Goal: Transaction & Acquisition: Purchase product/service

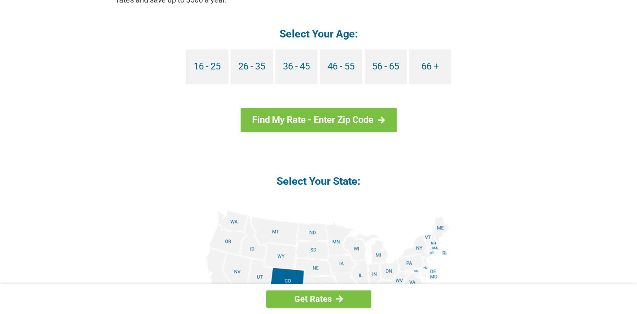
scroll to position [926, 0]
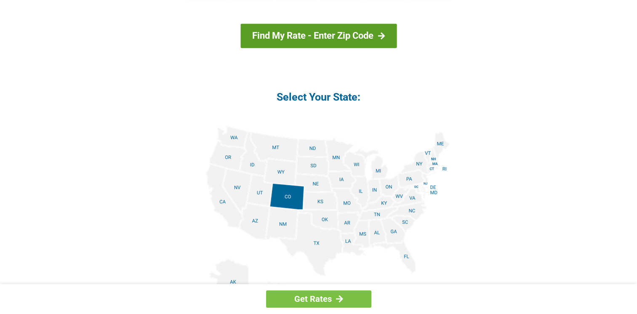
click at [345, 37] on link "Find My Rate - Enter Zip Code" at bounding box center [318, 36] width 156 height 24
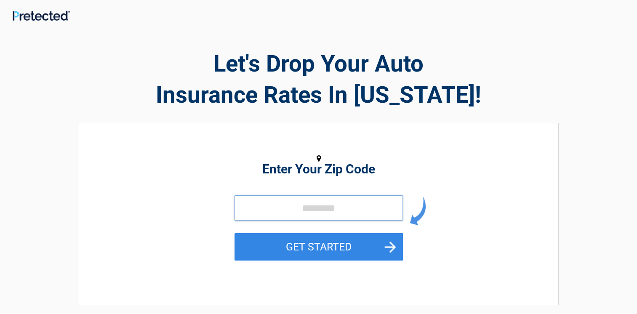
click at [291, 208] on input "tel" at bounding box center [318, 207] width 168 height 25
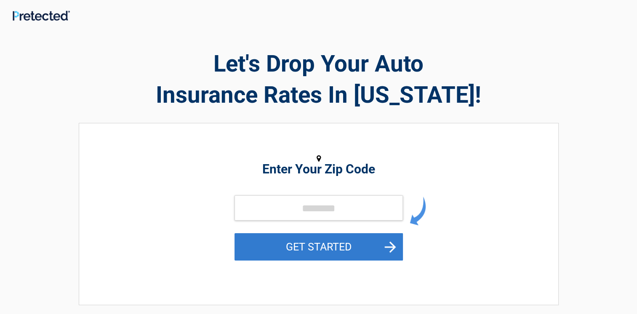
click at [393, 248] on button "GET STARTED" at bounding box center [318, 246] width 168 height 27
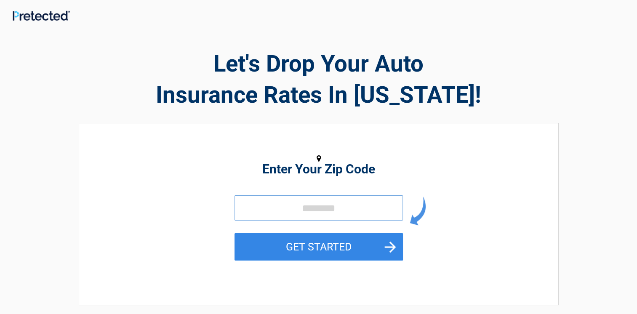
click at [294, 208] on input "tel" at bounding box center [318, 207] width 168 height 25
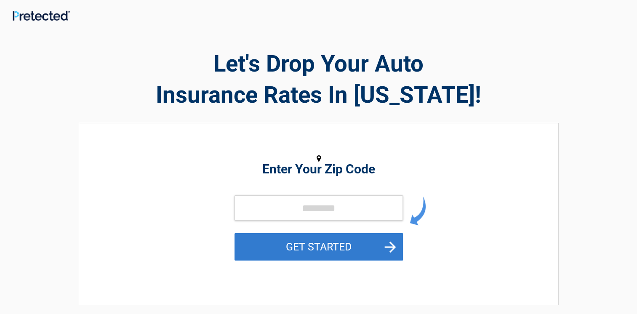
click at [394, 250] on button "GET STARTED" at bounding box center [318, 246] width 168 height 27
click at [287, 247] on button "GET STARTED" at bounding box center [318, 246] width 168 height 27
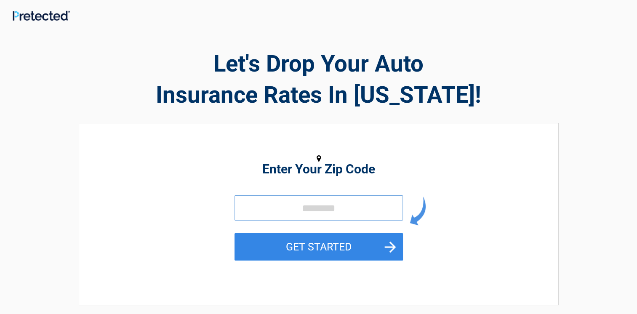
click at [281, 209] on input "tel" at bounding box center [318, 207] width 168 height 25
type input "*****"
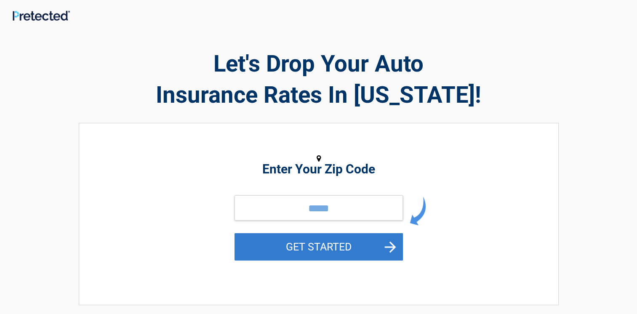
click at [390, 245] on button "GET STARTED" at bounding box center [318, 246] width 168 height 27
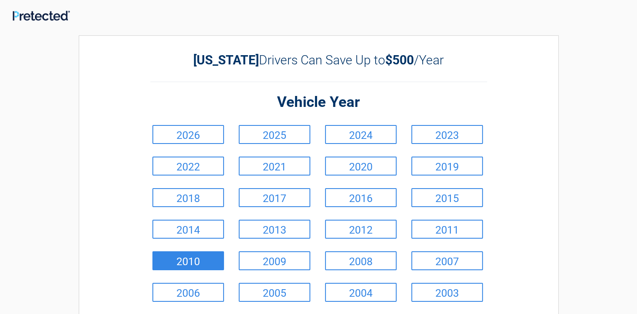
click at [204, 264] on link "2010" at bounding box center [188, 260] width 72 height 19
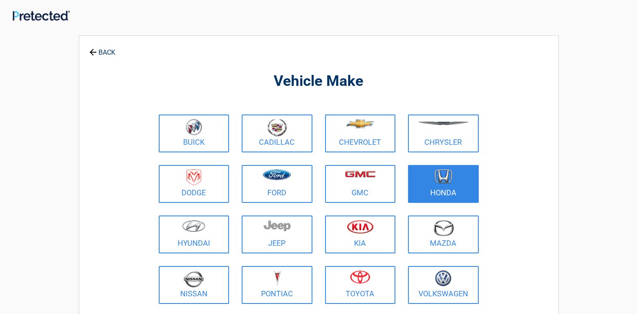
click at [449, 189] on link "Honda" at bounding box center [443, 184] width 71 height 38
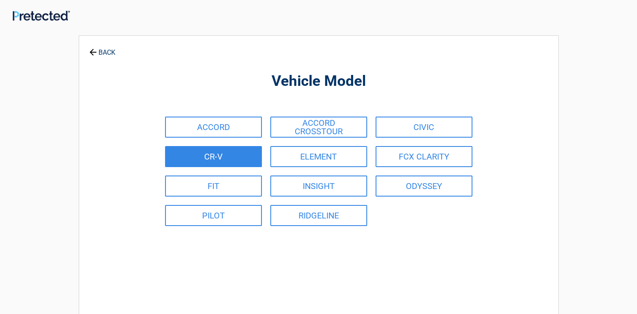
click at [247, 155] on link "CR-V" at bounding box center [213, 156] width 97 height 21
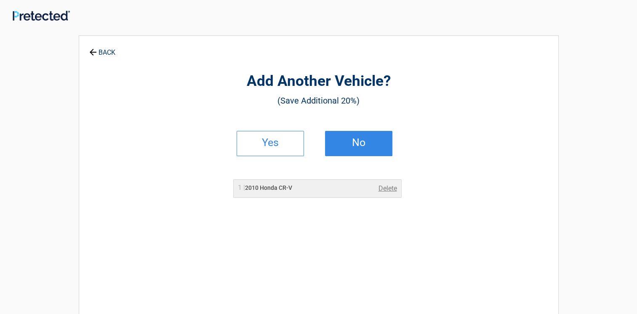
click at [343, 144] on h2 "No" at bounding box center [359, 143] width 50 height 6
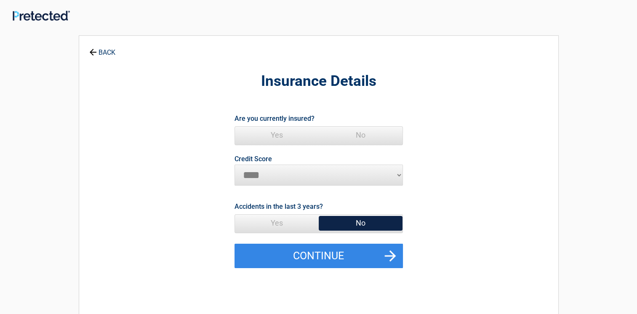
click at [272, 132] on span "Yes" at bounding box center [277, 135] width 84 height 17
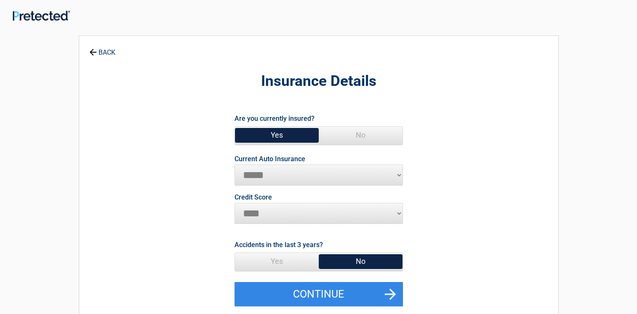
click at [359, 260] on span "No" at bounding box center [361, 261] width 84 height 17
click at [246, 213] on select "********* **** ******* ****" at bounding box center [318, 213] width 168 height 21
select select "*******"
click at [234, 203] on select "********* **** ******* ****" at bounding box center [318, 213] width 168 height 21
click at [374, 264] on span "No" at bounding box center [361, 261] width 84 height 17
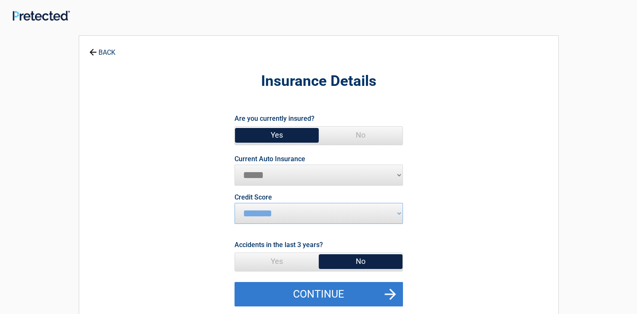
click at [310, 291] on button "Continue" at bounding box center [318, 294] width 168 height 24
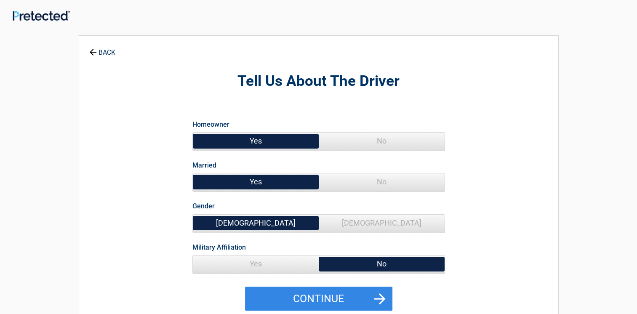
click at [392, 144] on span "No" at bounding box center [382, 141] width 126 height 17
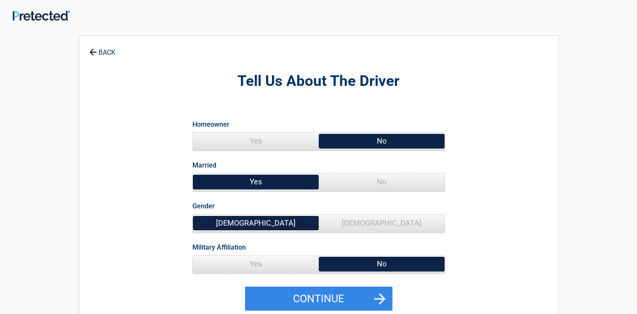
click at [366, 185] on span "No" at bounding box center [382, 181] width 126 height 17
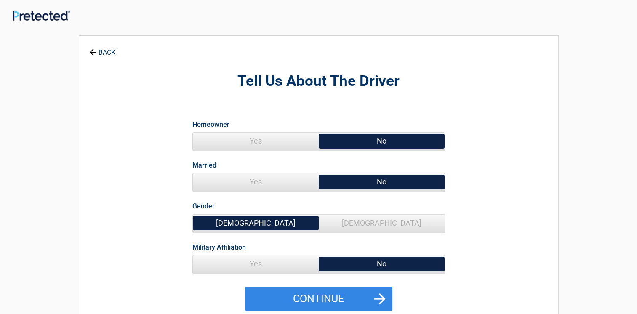
click at [393, 218] on span "[DEMOGRAPHIC_DATA]" at bounding box center [382, 223] width 126 height 17
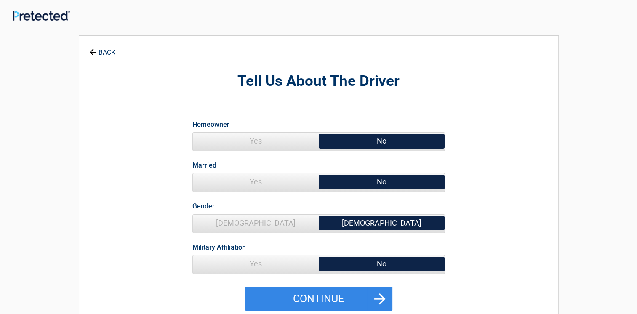
click at [368, 266] on span "No" at bounding box center [382, 263] width 126 height 17
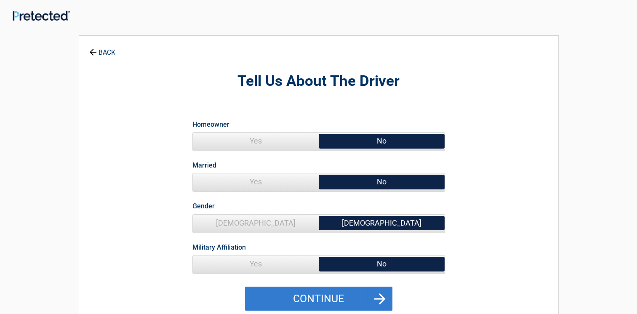
click at [316, 298] on button "Continue" at bounding box center [318, 299] width 147 height 24
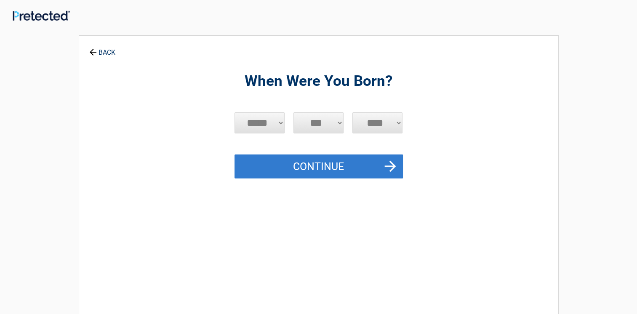
click at [390, 164] on button "Continue" at bounding box center [318, 166] width 168 height 24
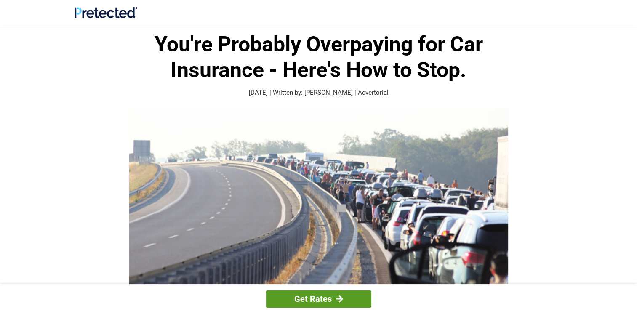
click at [315, 293] on link "Get Rates" at bounding box center [318, 298] width 105 height 17
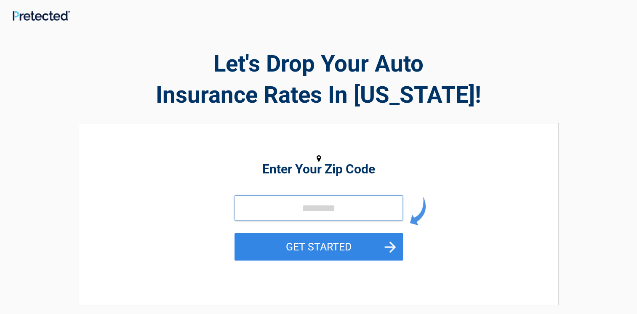
click at [290, 209] on input "tel" at bounding box center [318, 207] width 168 height 25
drag, startPoint x: 395, startPoint y: 251, endPoint x: 369, endPoint y: 266, distance: 30.0
click at [395, 251] on button "GET STARTED" at bounding box center [318, 246] width 168 height 27
click at [293, 211] on input "tel" at bounding box center [318, 207] width 168 height 25
type input "*****"
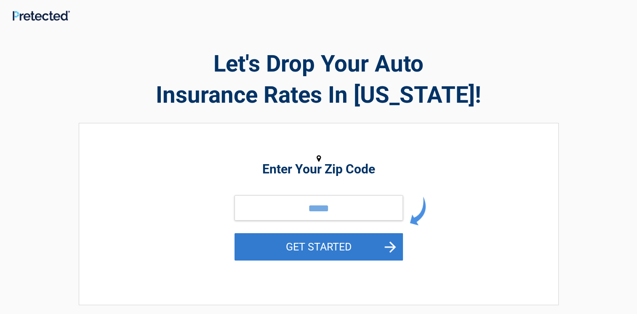
click at [342, 249] on button "GET STARTED" at bounding box center [318, 246] width 168 height 27
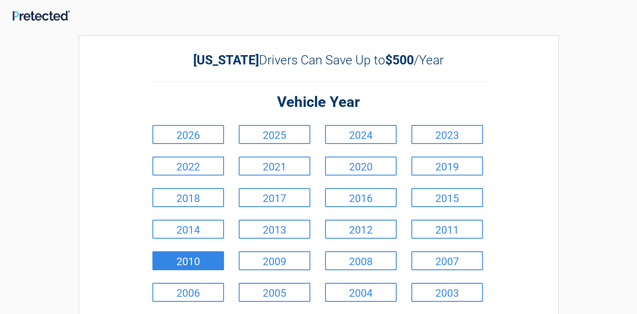
click at [207, 257] on link "2010" at bounding box center [188, 260] width 72 height 19
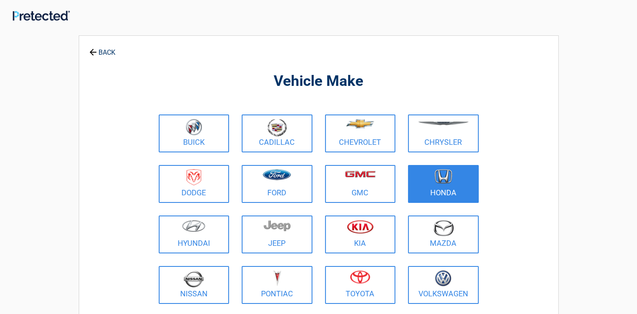
drag, startPoint x: 428, startPoint y: 183, endPoint x: 423, endPoint y: 186, distance: 6.1
click at [428, 185] on figure at bounding box center [443, 178] width 61 height 19
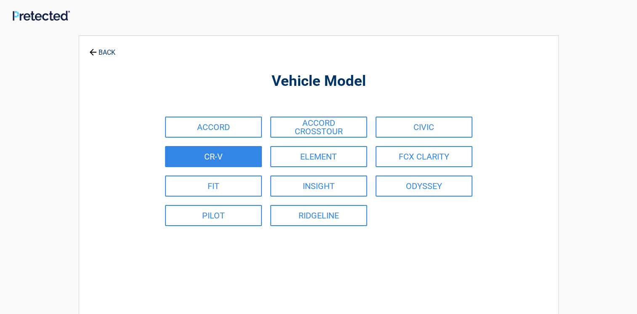
click at [228, 159] on link "CR-V" at bounding box center [213, 156] width 97 height 21
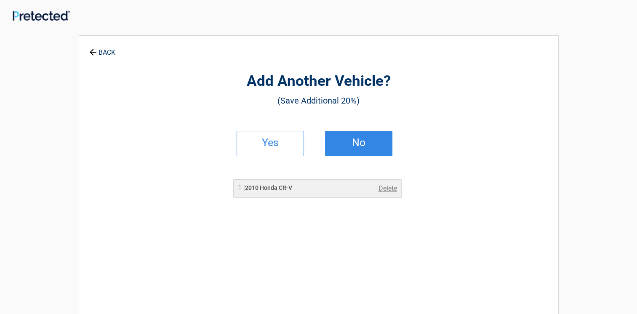
click at [355, 140] on h2 "No" at bounding box center [359, 143] width 50 height 6
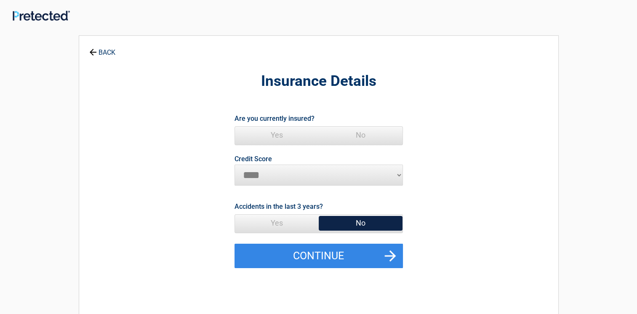
click at [277, 138] on span "Yes" at bounding box center [277, 135] width 84 height 17
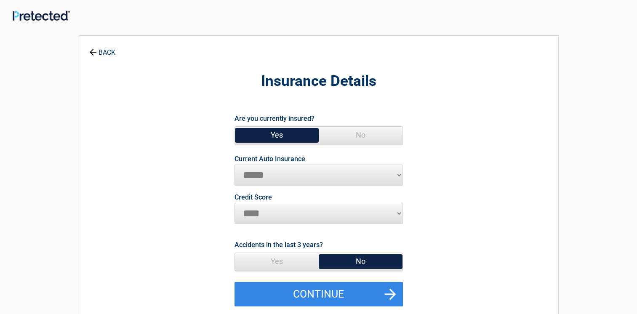
click at [361, 257] on span "No" at bounding box center [361, 261] width 84 height 17
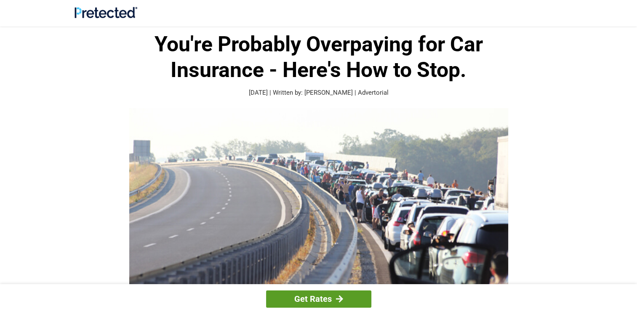
click at [322, 298] on link "Get Rates" at bounding box center [318, 298] width 105 height 17
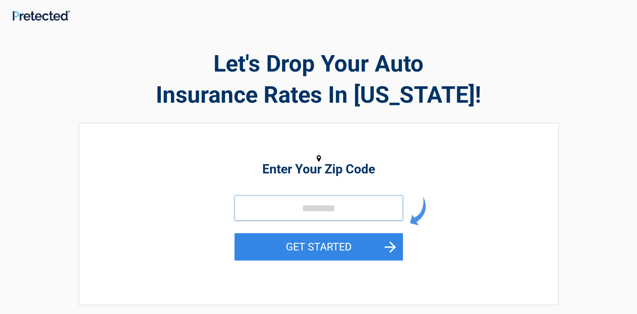
click at [290, 210] on input "tel" at bounding box center [318, 207] width 168 height 25
type input "*****"
